Goal: Information Seeking & Learning: Learn about a topic

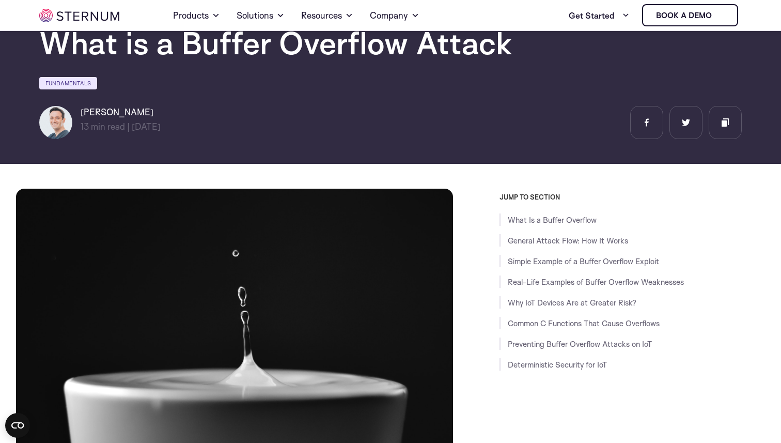
scroll to position [65, 0]
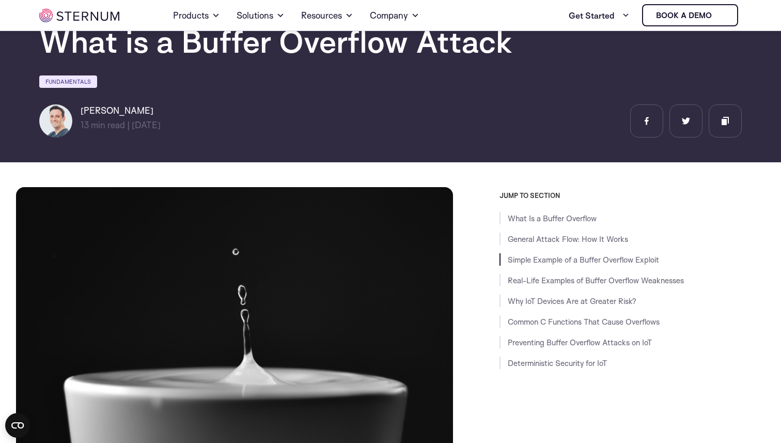
click at [531, 265] on li "Simple Example of a Buffer Overflow Exploit" at bounding box center [631, 259] width 265 height 12
click at [527, 254] on li "Simple Example of a Buffer Overflow Exploit" at bounding box center [631, 259] width 265 height 12
click at [530, 253] on li "Simple Example of a Buffer Overflow Exploit" at bounding box center [631, 259] width 265 height 12
click at [530, 258] on link "Simple Example of a Buffer Overflow Exploit" at bounding box center [583, 260] width 151 height 10
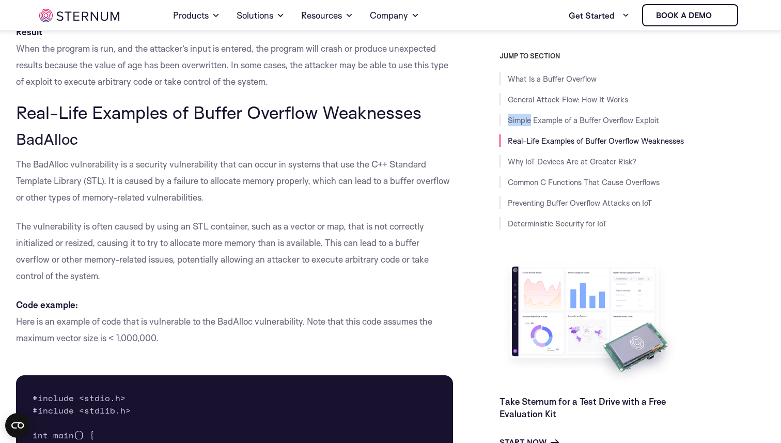
scroll to position [2374, 0]
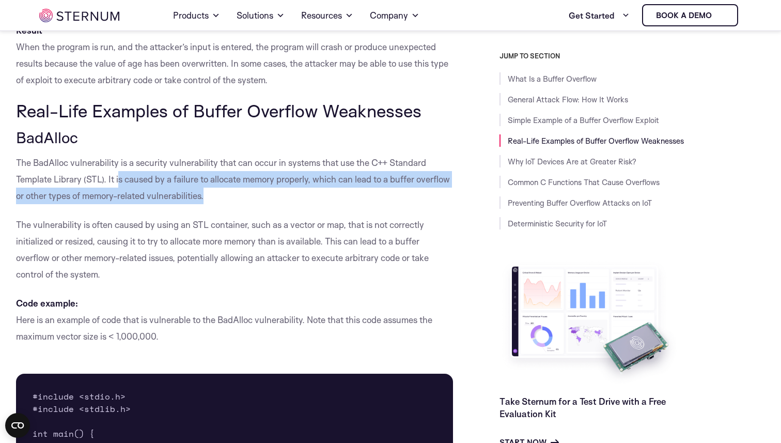
drag, startPoint x: 118, startPoint y: 185, endPoint x: 268, endPoint y: 199, distance: 149.9
click at [268, 199] on p "The BadAlloc vulnerability is a security vulnerability that can occur in system…" at bounding box center [234, 179] width 437 height 50
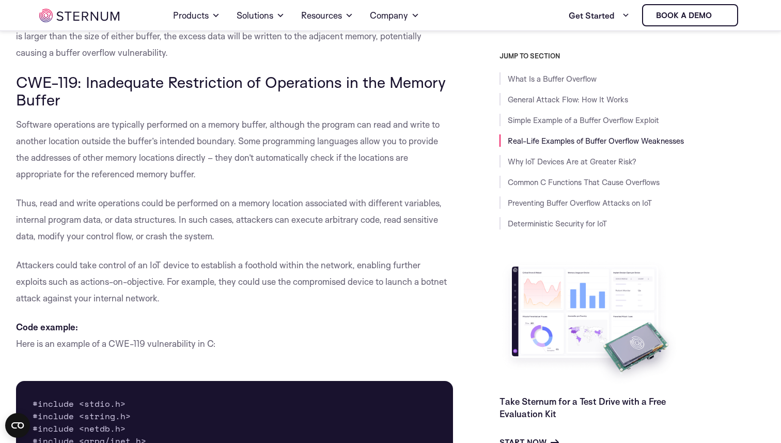
scroll to position [3768, 0]
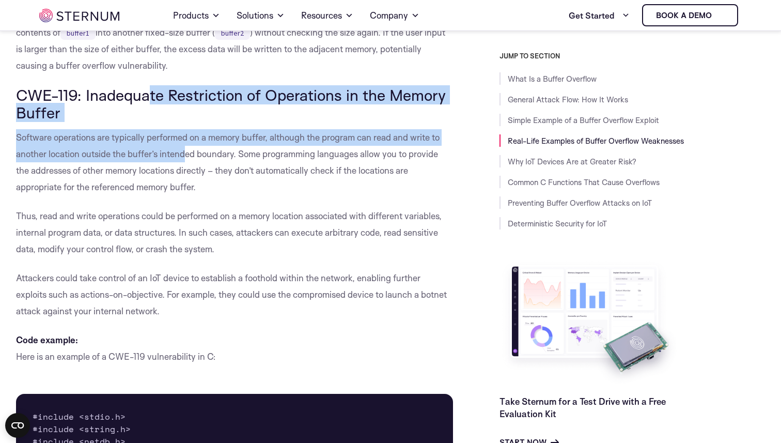
drag, startPoint x: 151, startPoint y: 99, endPoint x: 181, endPoint y: 155, distance: 63.3
click at [183, 155] on div "What Is a Buffer Overflow Buffer overflow is a type of security vulnerability t…" at bounding box center [234, 354] width 437 height 7742
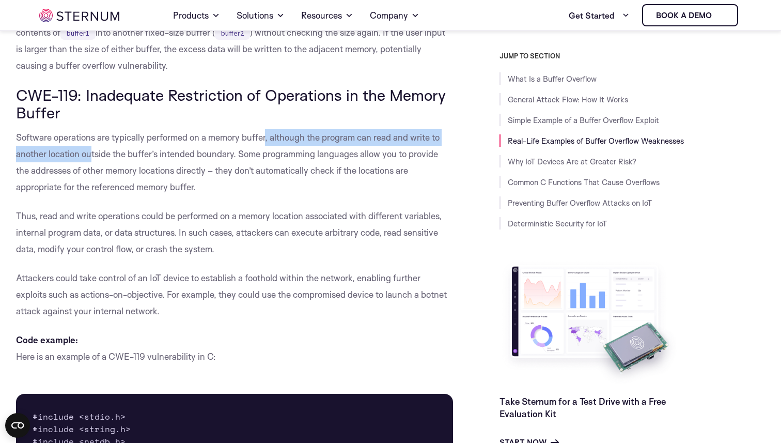
drag, startPoint x: 266, startPoint y: 143, endPoint x: 92, endPoint y: 152, distance: 174.8
click at [92, 152] on p "Software operations are typically performed on a memory buffer, although the pr…" at bounding box center [234, 162] width 437 height 66
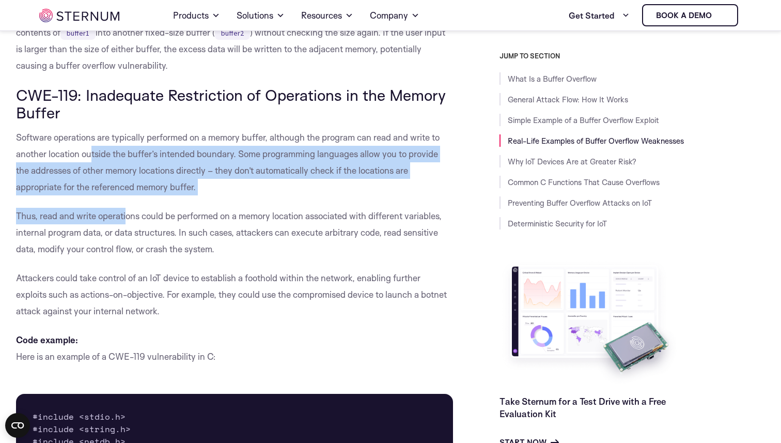
drag, startPoint x: 92, startPoint y: 152, endPoint x: 124, endPoint y: 220, distance: 75.1
click at [125, 220] on div "What Is a Buffer Overflow Buffer overflow is a type of security vulnerability t…" at bounding box center [234, 354] width 437 height 7742
click at [284, 160] on p "Software operations are typically performed on a memory buffer, although the pr…" at bounding box center [234, 162] width 437 height 66
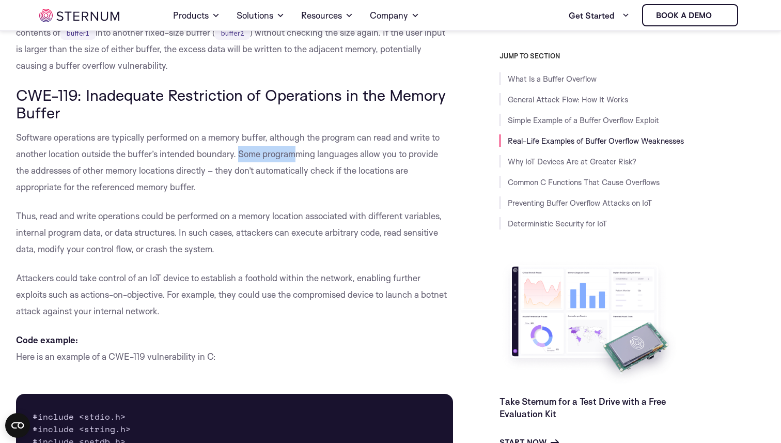
drag, startPoint x: 239, startPoint y: 150, endPoint x: 293, endPoint y: 149, distance: 54.7
click at [293, 149] on p "Software operations are typically performed on a memory buffer, although the pr…" at bounding box center [234, 162] width 437 height 66
click at [234, 143] on p "Software operations are typically performed on a memory buffer, although the pr…" at bounding box center [234, 162] width 437 height 66
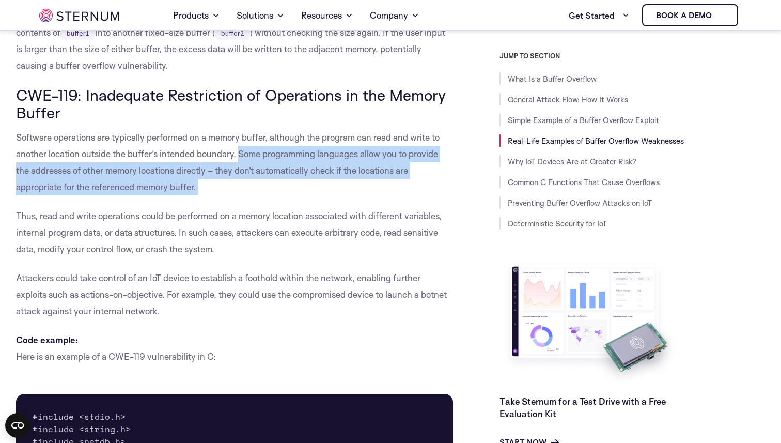
drag, startPoint x: 240, startPoint y: 151, endPoint x: 251, endPoint y: 206, distance: 56.3
click at [251, 206] on div "What Is a Buffer Overflow Buffer overflow is a type of security vulnerability t…" at bounding box center [234, 354] width 437 height 7742
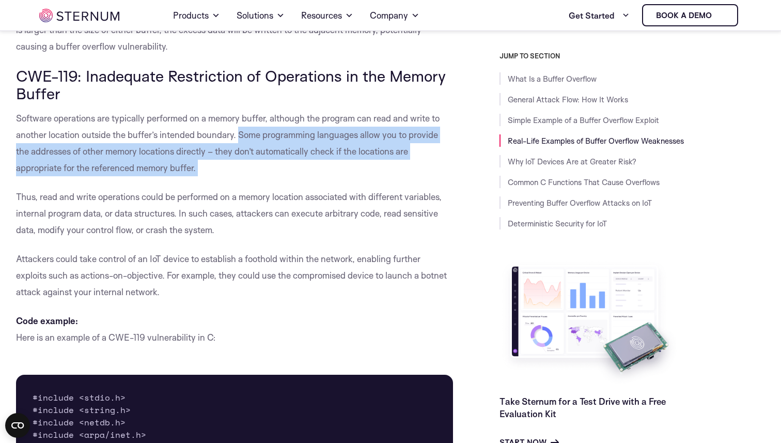
scroll to position [3788, 0]
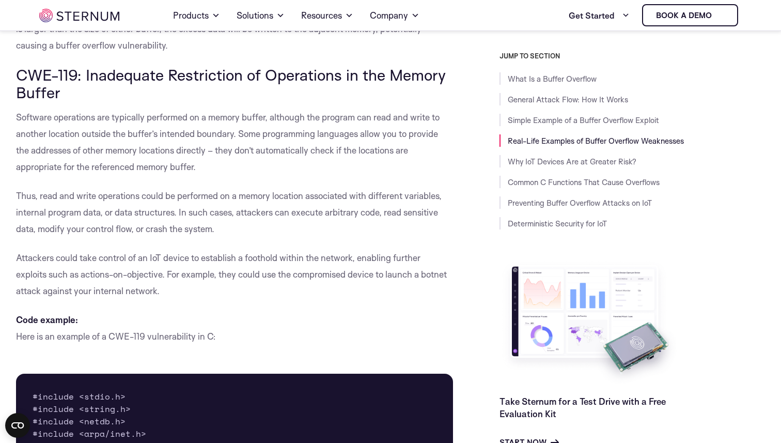
click at [141, 230] on p "Thus, read and write operations could be performed on a memory location associa…" at bounding box center [234, 212] width 437 height 50
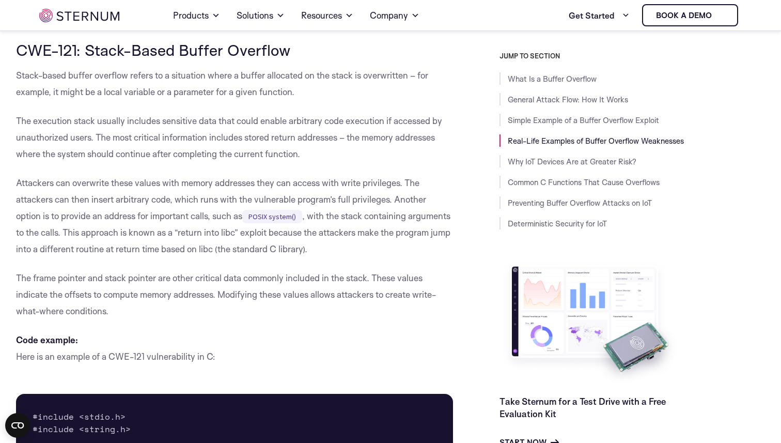
scroll to position [4732, 0]
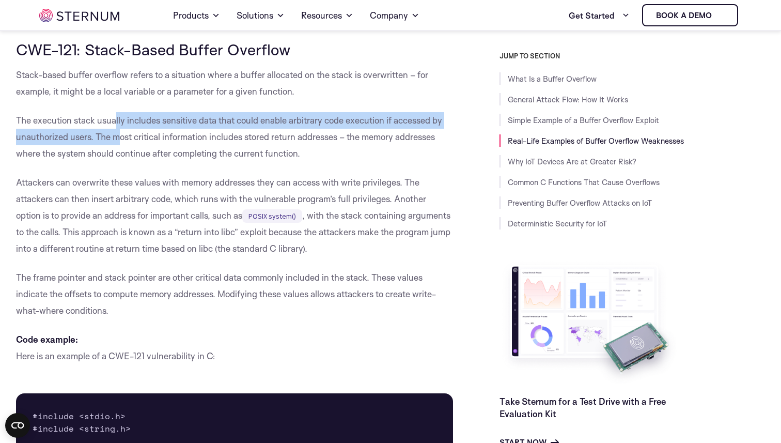
drag, startPoint x: 117, startPoint y: 117, endPoint x: 117, endPoint y: 142, distance: 24.3
click at [117, 142] on p "The execution stack usually includes sensitive data that could enable arbitrary…" at bounding box center [234, 137] width 437 height 50
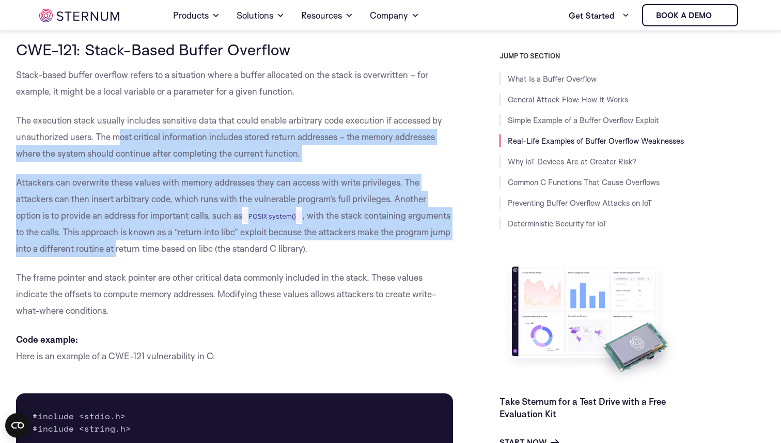
drag, startPoint x: 117, startPoint y: 142, endPoint x: 172, endPoint y: 247, distance: 119.7
click at [175, 245] on p "Attackers can overwrite these values with memory addresses they can access with…" at bounding box center [234, 215] width 437 height 83
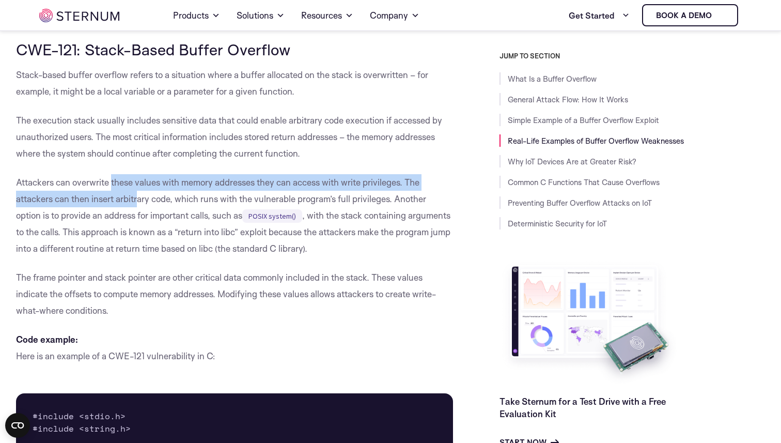
drag, startPoint x: 113, startPoint y: 180, endPoint x: 139, endPoint y: 194, distance: 29.8
click at [139, 194] on p "Attackers can overwrite these values with memory addresses they can access with…" at bounding box center [234, 215] width 437 height 83
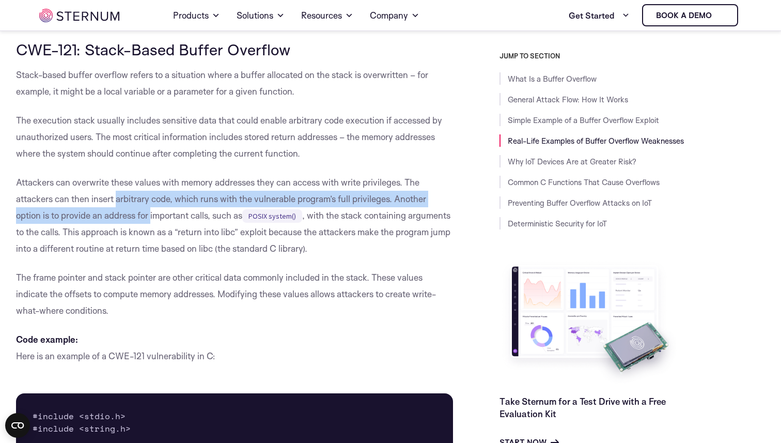
drag, startPoint x: 139, startPoint y: 194, endPoint x: 148, endPoint y: 216, distance: 24.1
click at [148, 216] on p "Attackers can overwrite these values with memory addresses they can access with…" at bounding box center [234, 215] width 437 height 83
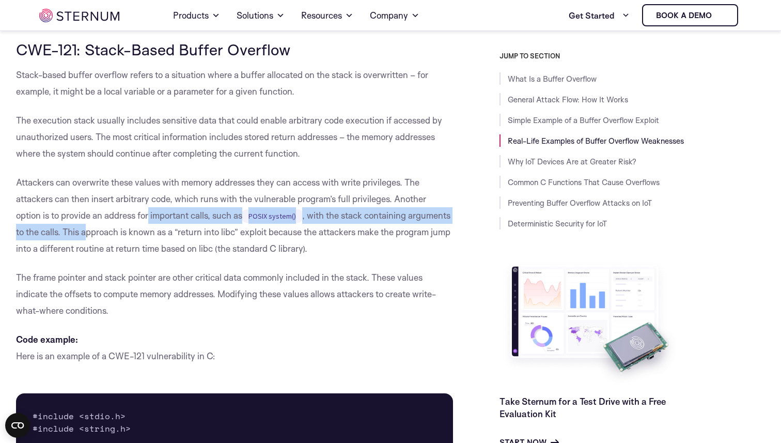
drag, startPoint x: 148, startPoint y: 216, endPoint x: 133, endPoint y: 238, distance: 26.8
click at [133, 238] on p "Attackers can overwrite these values with memory addresses they can access with…" at bounding box center [234, 215] width 437 height 83
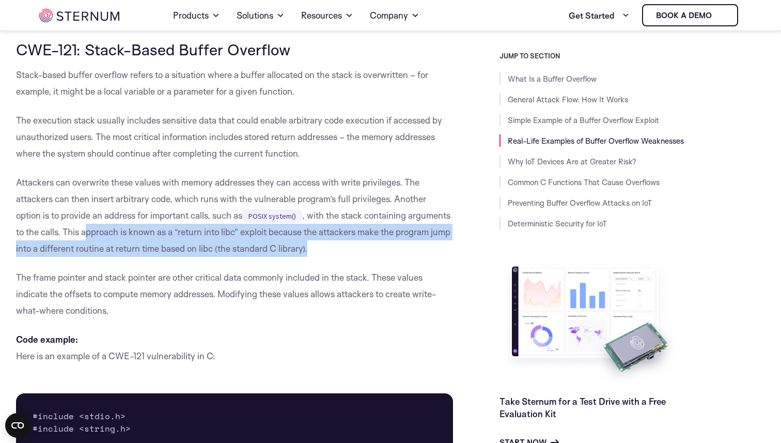
drag, startPoint x: 131, startPoint y: 233, endPoint x: 418, endPoint y: 248, distance: 287.5
click at [420, 248] on p "Attackers can overwrite these values with memory addresses they can access with…" at bounding box center [234, 215] width 437 height 83
click at [356, 254] on p "Attackers can overwrite these values with memory addresses they can access with…" at bounding box center [234, 215] width 437 height 83
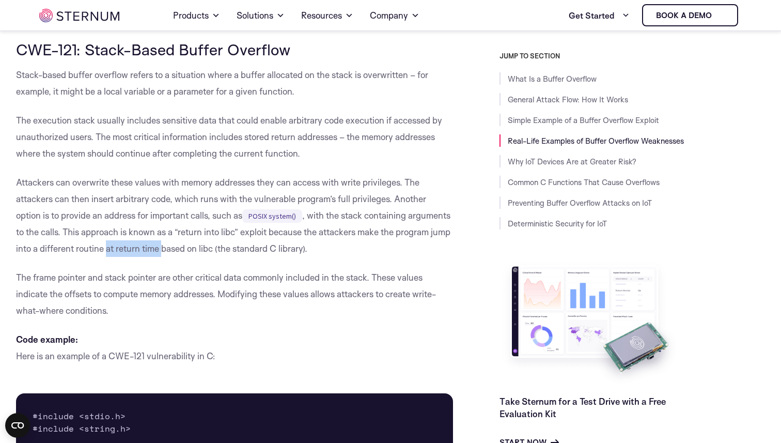
drag, startPoint x: 218, startPoint y: 244, endPoint x: 164, endPoint y: 242, distance: 54.8
click at [164, 243] on p "Attackers can overwrite these values with memory addresses they can access with…" at bounding box center [234, 215] width 437 height 83
click at [164, 242] on p "Attackers can overwrite these values with memory addresses they can access with…" at bounding box center [234, 215] width 437 height 83
drag, startPoint x: 161, startPoint y: 246, endPoint x: 104, endPoint y: 253, distance: 57.2
click at [104, 253] on p "Attackers can overwrite these values with memory addresses they can access with…" at bounding box center [234, 215] width 437 height 83
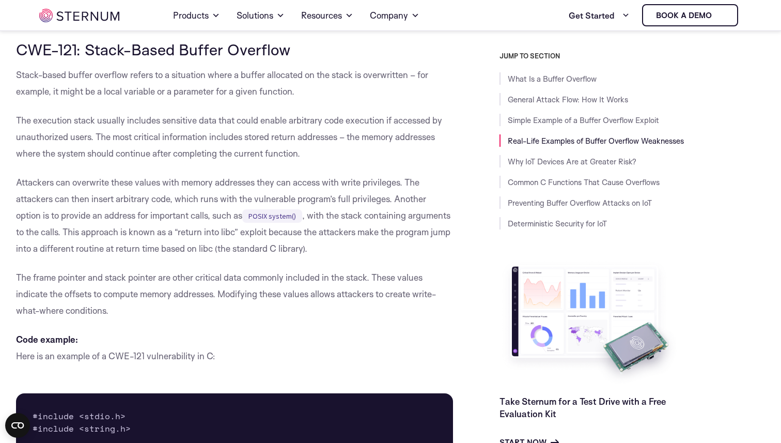
click at [84, 253] on p "Attackers can overwrite these values with memory addresses they can access with…" at bounding box center [234, 215] width 437 height 83
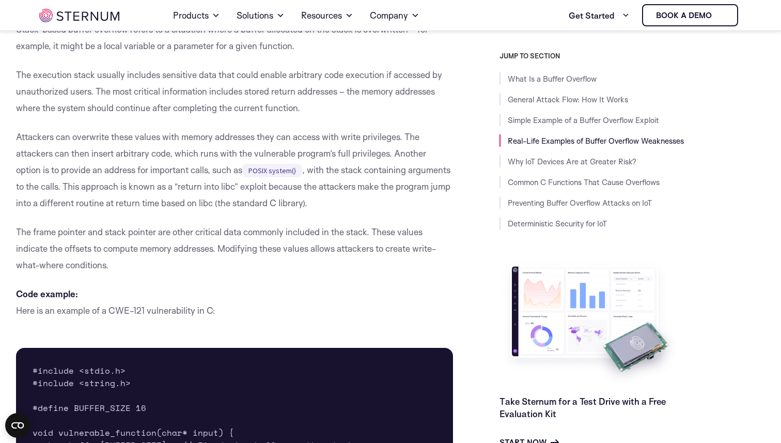
scroll to position [4780, 0]
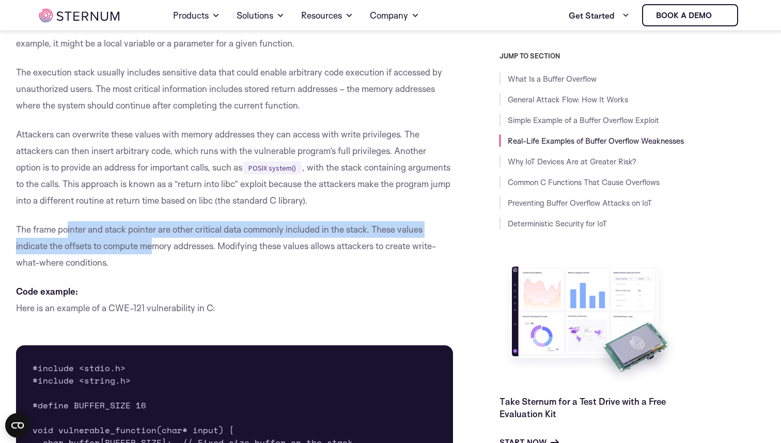
drag, startPoint x: 67, startPoint y: 230, endPoint x: 157, endPoint y: 241, distance: 90.5
click at [157, 241] on p "The frame pointer and stack pointer are other critical data commonly included i…" at bounding box center [234, 246] width 437 height 50
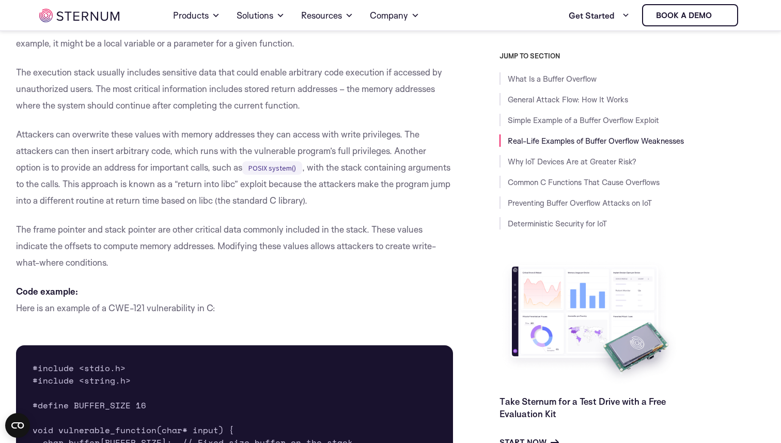
click at [152, 236] on p "The frame pointer and stack pointer are other critical data commonly included i…" at bounding box center [234, 246] width 437 height 50
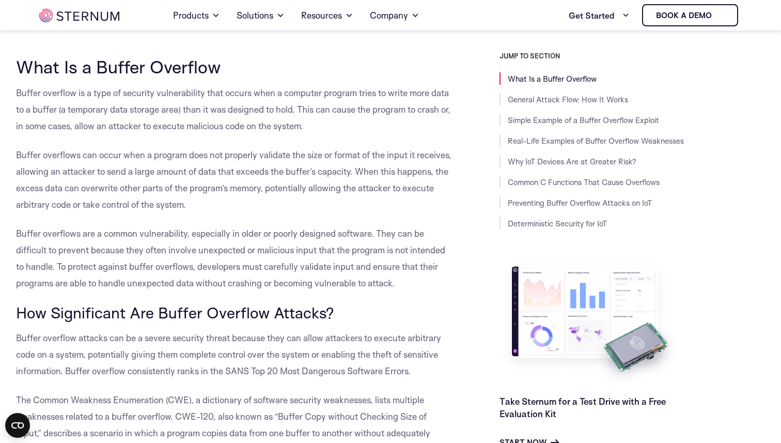
scroll to position [520, 0]
